Goal: Navigation & Orientation: Understand site structure

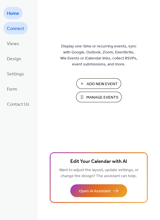
click at [19, 30] on span "Connect" at bounding box center [15, 28] width 17 height 9
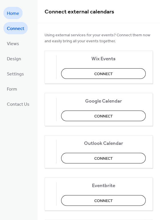
click at [15, 12] on span "Home" at bounding box center [13, 13] width 12 height 9
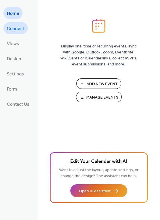
click at [19, 28] on span "Connect" at bounding box center [15, 28] width 17 height 9
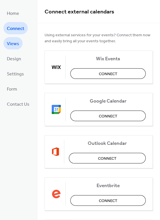
click at [14, 45] on span "Views" at bounding box center [13, 43] width 12 height 9
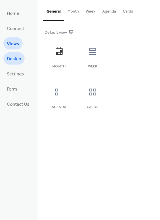
click at [13, 59] on span "Design" at bounding box center [14, 59] width 14 height 9
